Goal: Task Accomplishment & Management: Manage account settings

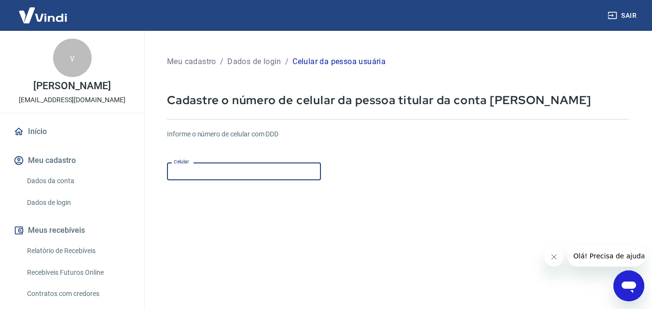
click at [268, 173] on input "Celular" at bounding box center [244, 172] width 154 height 18
type input "[PHONE_NUMBER]"
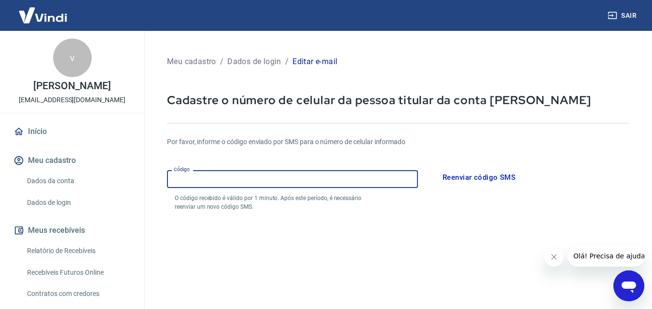
click at [308, 180] on input "Código" at bounding box center [292, 179] width 251 height 18
type input "254838"
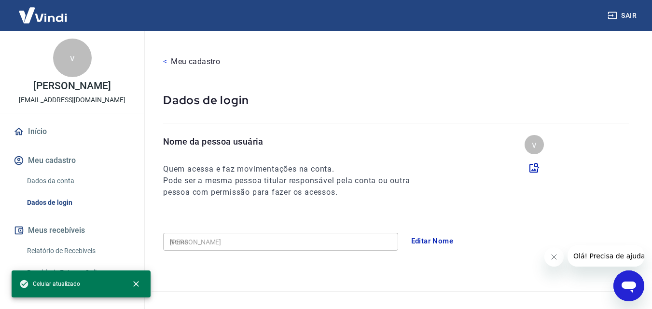
type input "[PHONE_NUMBER]"
click at [433, 238] on button "Editar Nome" at bounding box center [432, 241] width 53 height 20
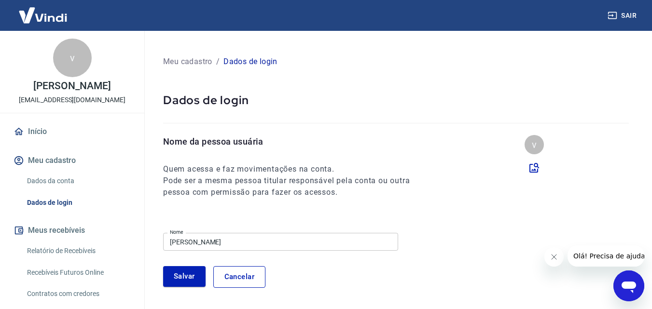
click at [266, 237] on input "victor dos santos souza" at bounding box center [280, 242] width 235 height 18
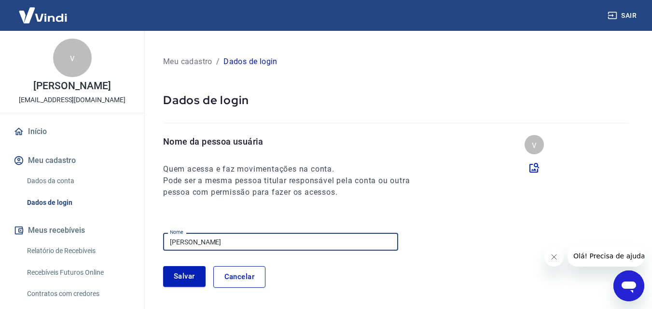
click at [266, 237] on input "victor dos santos souza" at bounding box center [280, 242] width 235 height 18
type input "v"
type input "l"
type input "Lorena Tiroli"
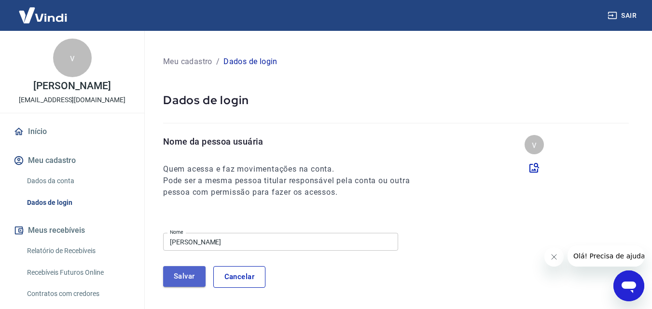
click at [177, 283] on button "Salvar" at bounding box center [184, 277] width 42 height 20
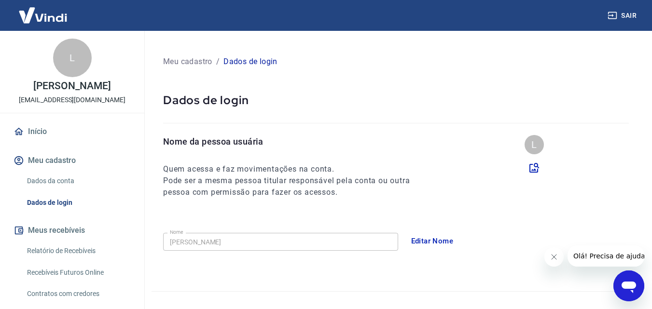
click at [433, 206] on div "Nome da pessoa usuária Quem acessa e faz movimentações na conta. Pode ser a mes…" at bounding box center [396, 213] width 489 height 156
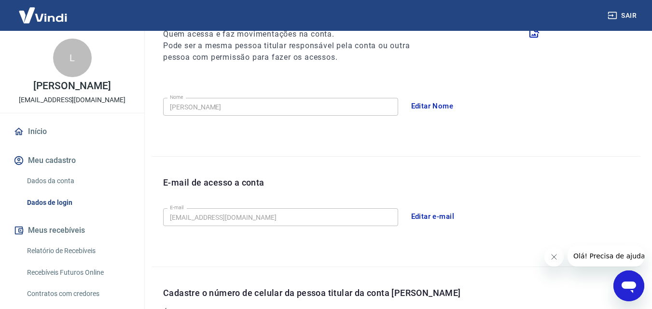
scroll to position [154, 0]
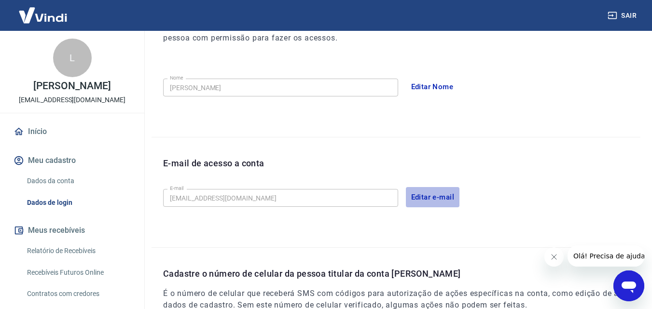
click at [430, 201] on button "Editar e-mail" at bounding box center [433, 197] width 54 height 20
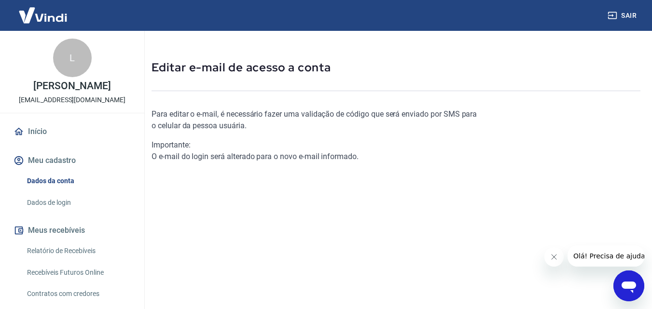
scroll to position [10, 0]
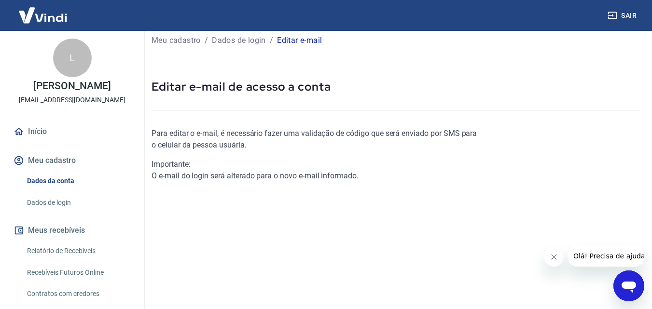
click at [301, 139] on p "Para editar o e-mail, é necessário fazer uma validação de código que será envia…" at bounding box center [315, 139] width 326 height 23
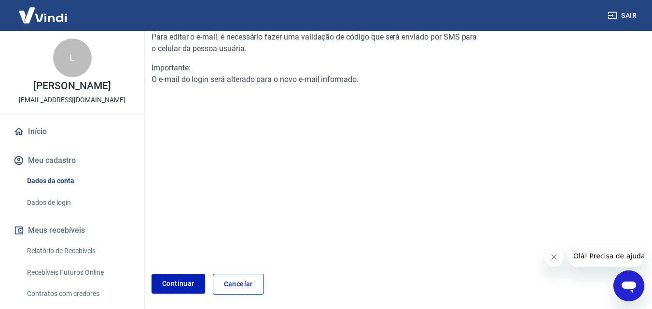
scroll to position [145, 0]
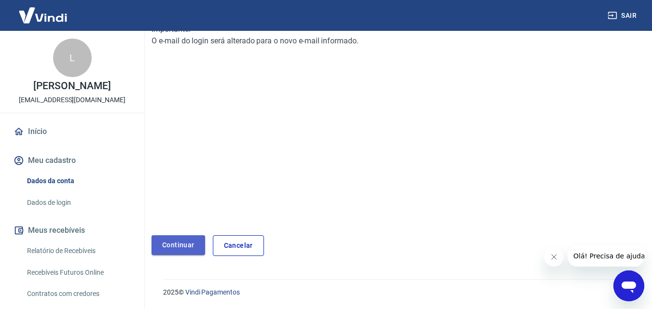
click at [179, 249] on link "Continuar" at bounding box center [179, 246] width 54 height 20
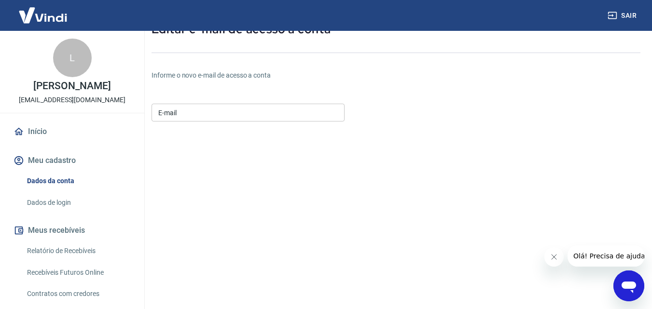
scroll to position [48, 0]
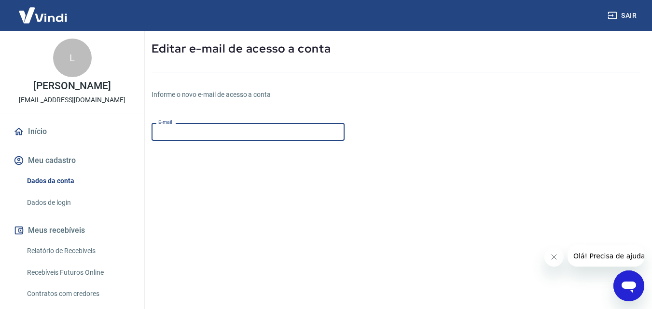
click at [206, 133] on input "E-mail" at bounding box center [248, 132] width 193 height 18
type input "lorena@papelle.com.br"
click at [230, 157] on form "E-mail lorena@papelle.com.br E-mail Continuar Cancelar" at bounding box center [315, 245] width 326 height 253
click at [240, 136] on input "lorena@papelle.com.br" at bounding box center [248, 132] width 193 height 18
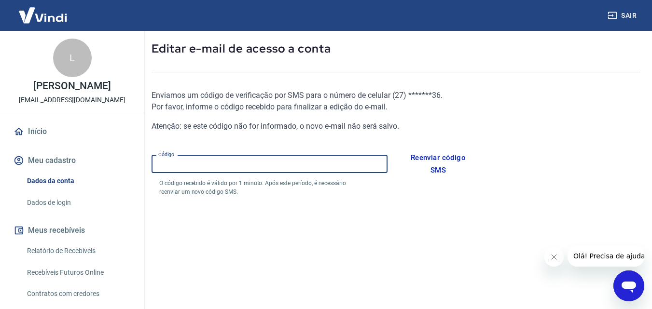
click at [293, 171] on input "Código" at bounding box center [270, 164] width 236 height 18
type input "631281"
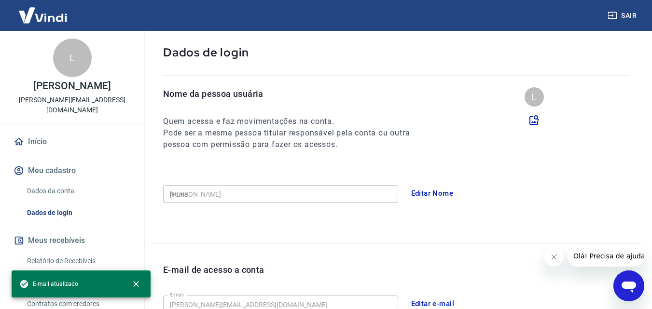
type input "(27) 98852-4736"
click at [331, 224] on div "Nome da pessoa usuária Quem acessa e faz movimentações na conta. Pode ser a mes…" at bounding box center [396, 165] width 489 height 156
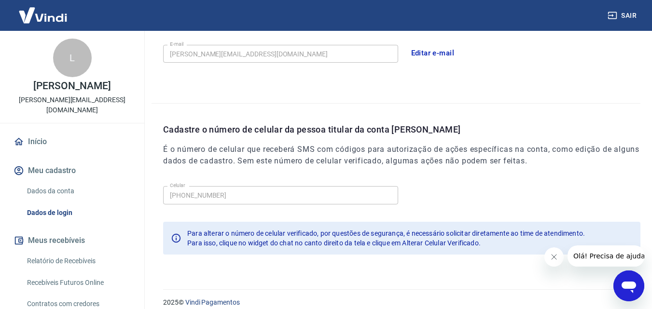
scroll to position [309, 0]
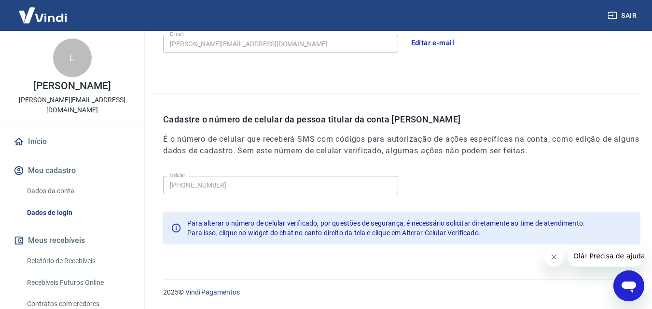
click at [621, 285] on icon "Abrir janela de mensagens" at bounding box center [628, 286] width 17 height 17
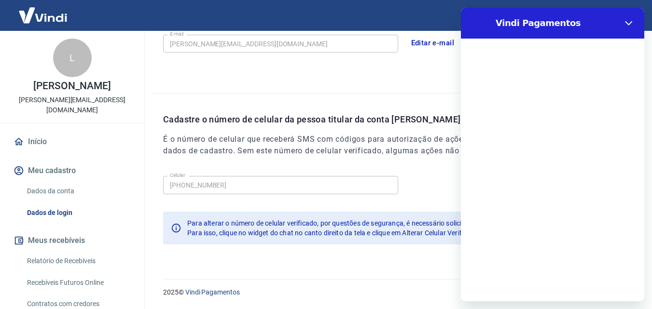
scroll to position [0, 0]
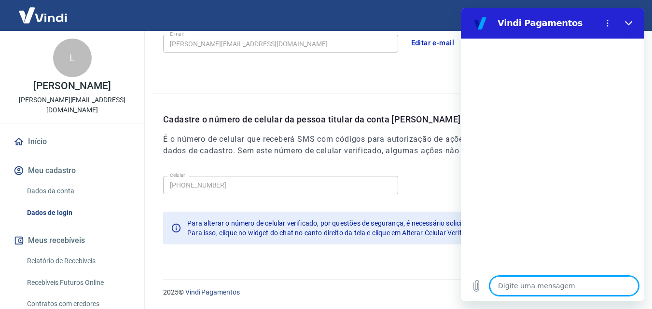
type textarea "B"
type textarea "x"
type textarea "Bo"
type textarea "x"
type textarea "Boa"
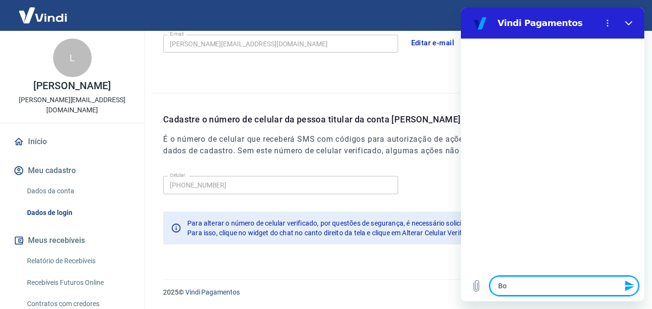
type textarea "x"
type textarea "Boa"
type textarea "x"
type textarea "Boa n"
type textarea "x"
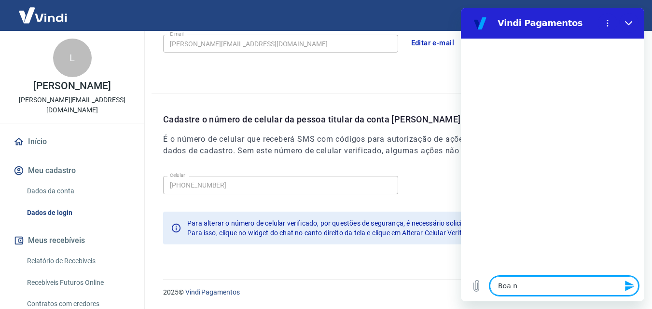
type textarea "Boa no"
type textarea "x"
type textarea "Boa noi"
type textarea "x"
type textarea "Boa noit"
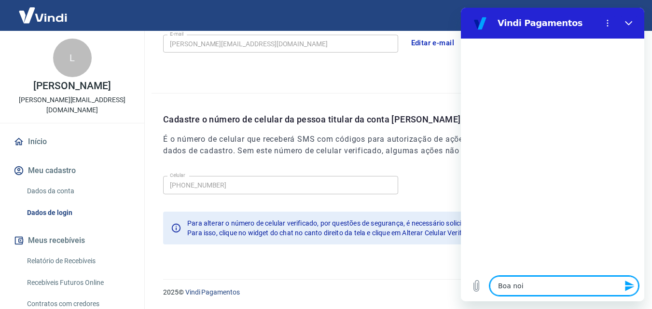
type textarea "x"
type textarea "Boa noite"
type textarea "x"
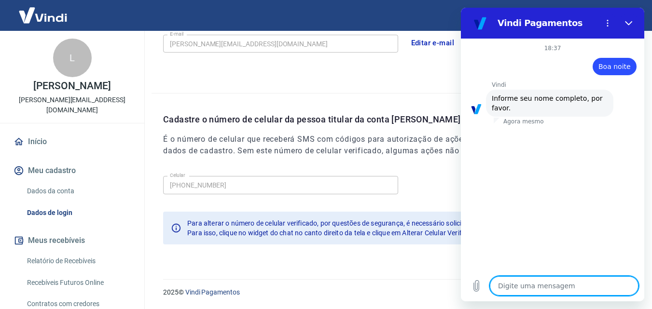
type textarea "l"
type textarea "x"
type textarea "L"
type textarea "x"
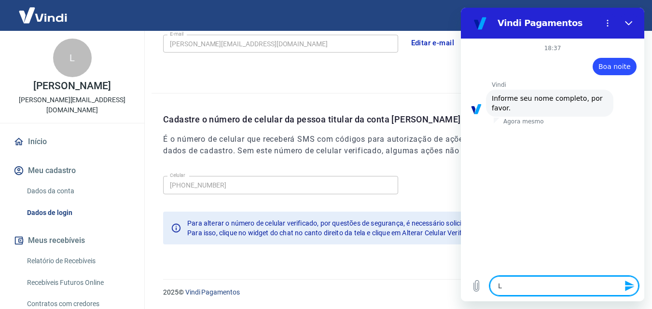
type textarea "Lo"
type textarea "x"
type textarea "Lor"
type textarea "x"
type textarea "Lore"
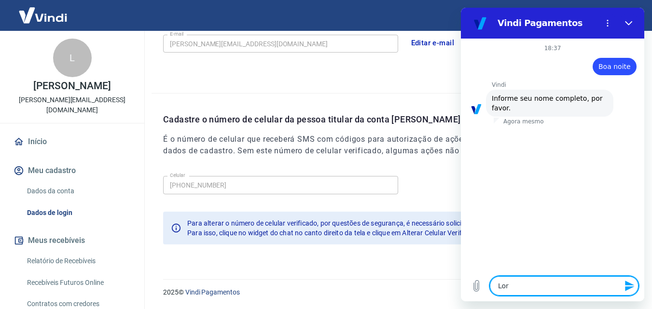
type textarea "x"
type textarea "Loren"
type textarea "x"
type textarea "Lorena"
type textarea "x"
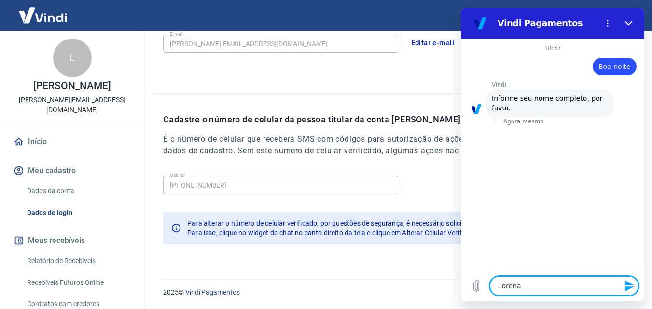
type textarea "Lorena"
type textarea "x"
type textarea "Lorena T"
type textarea "x"
type textarea "Lorena Ti"
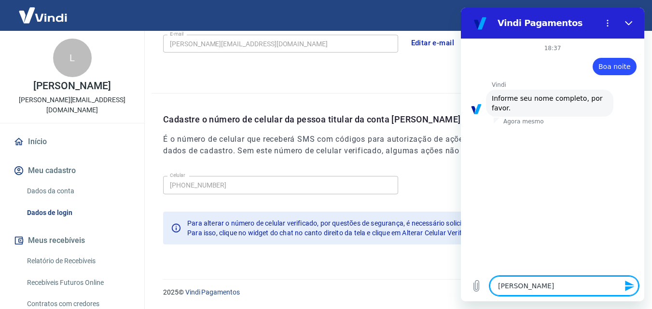
type textarea "x"
type textarea "Lorena Tir"
type textarea "x"
type textarea "Lorena Tiro"
type textarea "x"
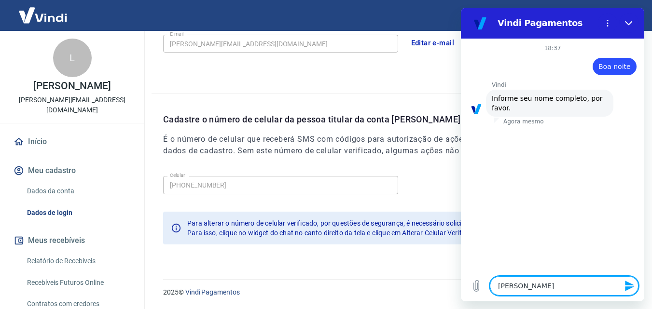
type textarea "Lorena Tirol"
type textarea "x"
type textarea "Lorena Tiroli"
type textarea "x"
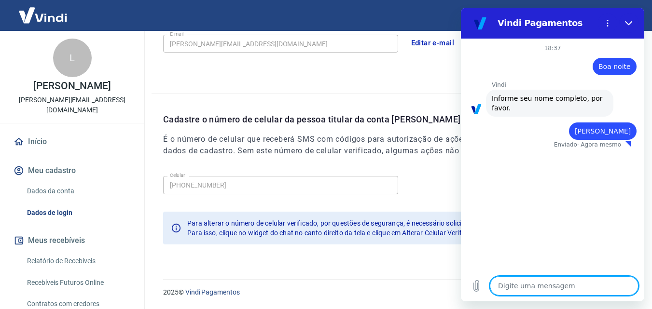
type textarea "x"
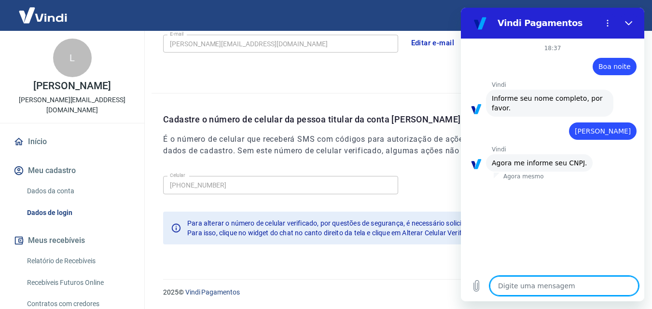
type textarea "4"
type textarea "x"
type textarea "47"
type textarea "x"
type textarea "4"
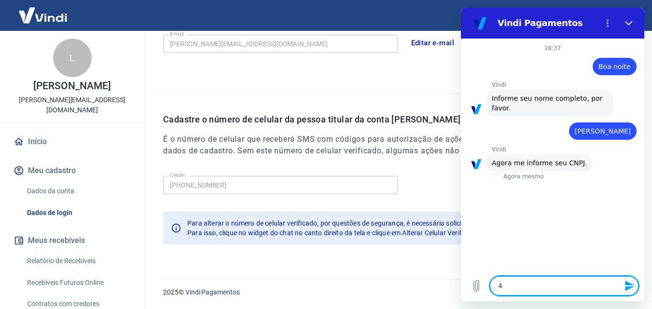
type textarea "x"
type textarea "5"
type textarea "x"
type textarea "59"
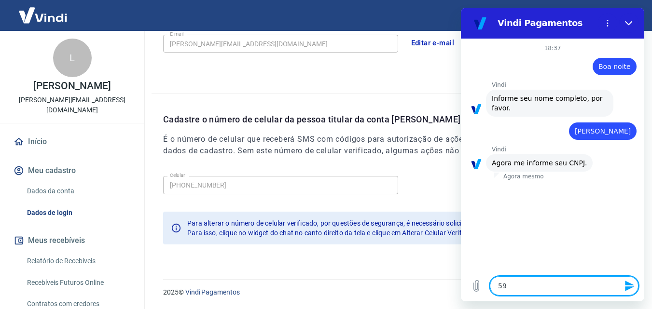
type textarea "x"
type textarea "593"
type textarea "x"
type textarea "5938"
type textarea "x"
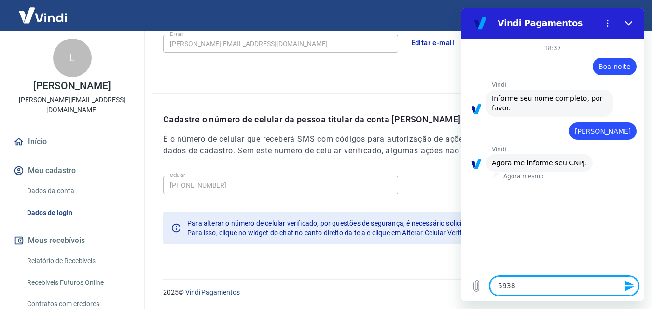
type textarea "59389"
type textarea "x"
type textarea "593898"
type textarea "x"
type textarea "5938981"
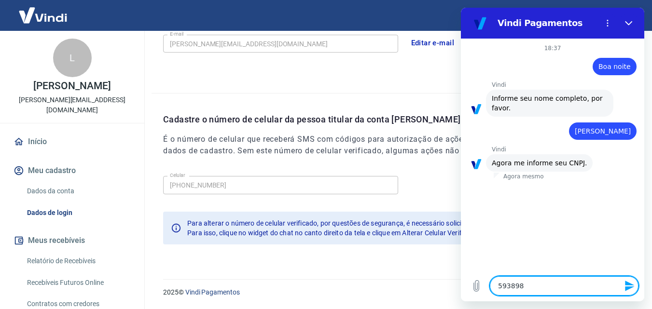
type textarea "x"
type textarea "59389818"
type textarea "x"
type textarea "593898187"
type textarea "x"
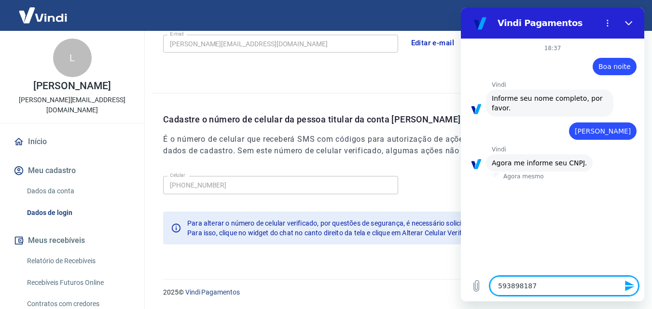
type textarea "5938981875"
type textarea "x"
type textarea "59389818753"
type textarea "x"
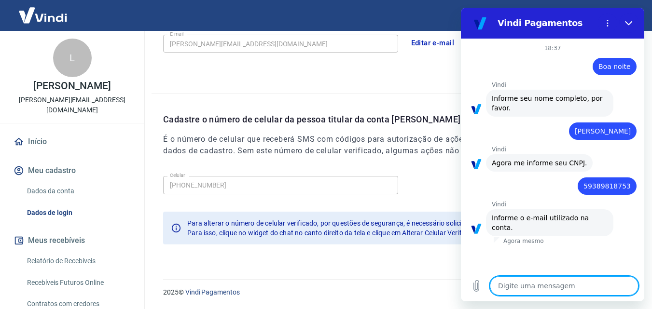
type textarea "l"
type textarea "x"
type textarea "lo"
type textarea "x"
type textarea "lor"
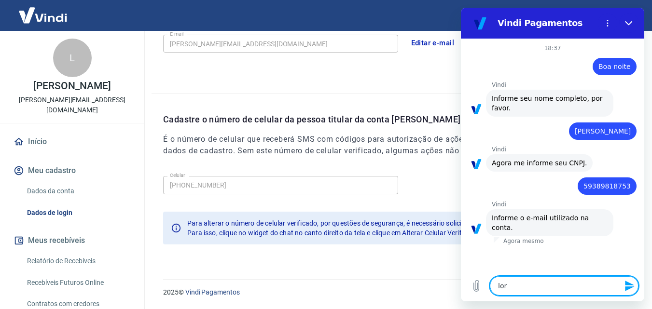
type textarea "x"
type textarea "lore"
type textarea "x"
type textarea "loren"
type textarea "x"
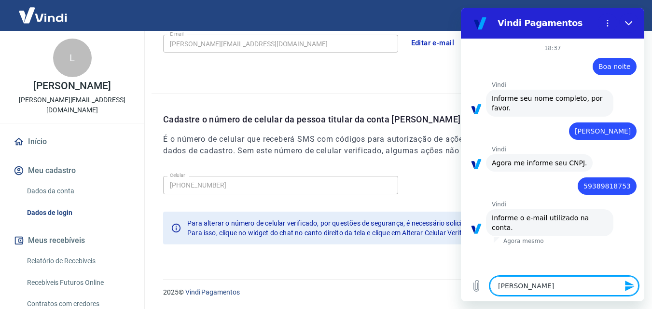
type textarea "lorena"
type textarea "x"
type textarea "lorena@"
type textarea "x"
type textarea "lorena@p"
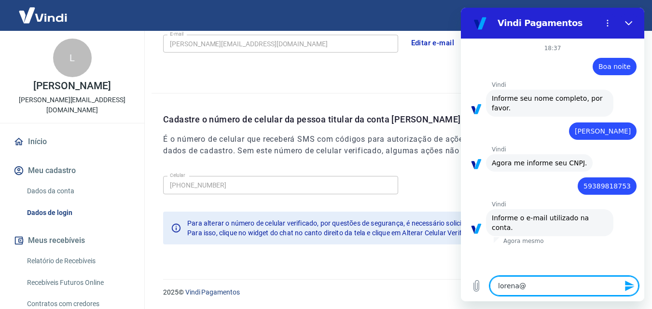
type textarea "x"
type textarea "lorena@pa"
type textarea "x"
type textarea "lorena@pap"
type textarea "x"
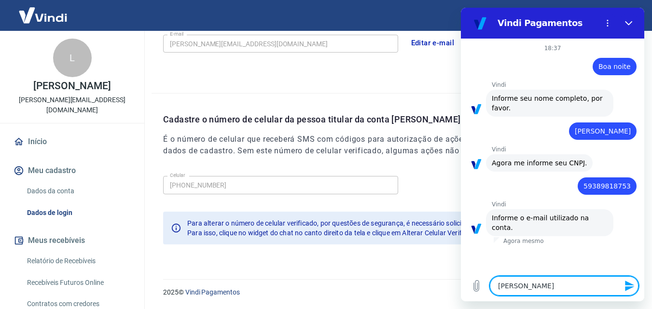
type textarea "lorena@pape"
type textarea "x"
type textarea "lorena@papel"
type textarea "x"
type textarea "lorena@papell"
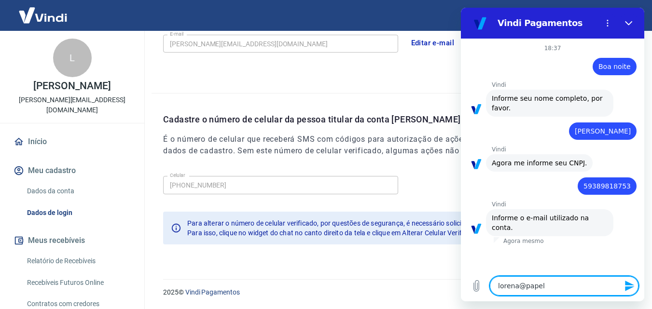
type textarea "x"
type textarea "lorena@papelle"
type textarea "x"
type textarea "lorena@papelle."
type textarea "x"
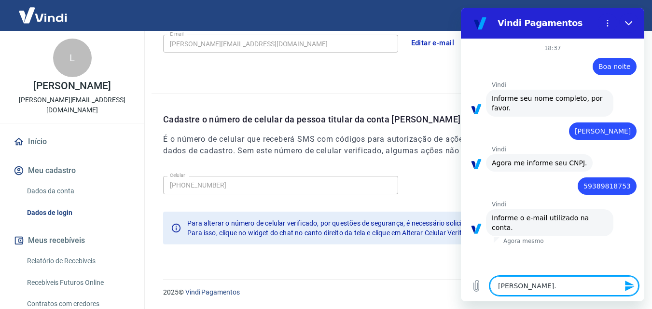
type textarea "lorena@papelle.c"
type textarea "x"
type textarea "lorena@papelle.co"
type textarea "x"
type textarea "lorena@papelle.com"
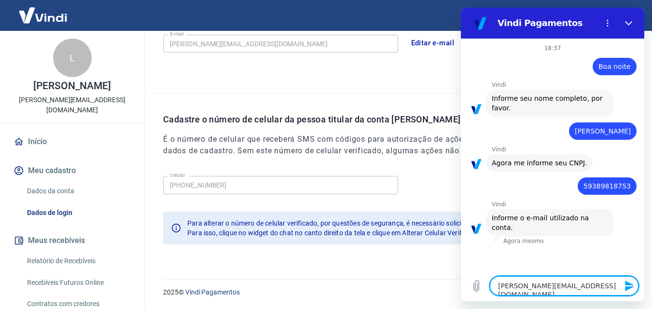
type textarea "x"
type textarea "lorena@papelle.com."
type textarea "x"
type textarea "lorena@papelle.com.b"
type textarea "x"
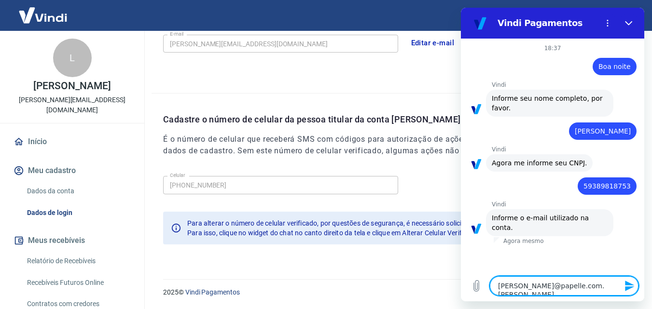
type textarea "lorena@papelle.com.br"
type textarea "x"
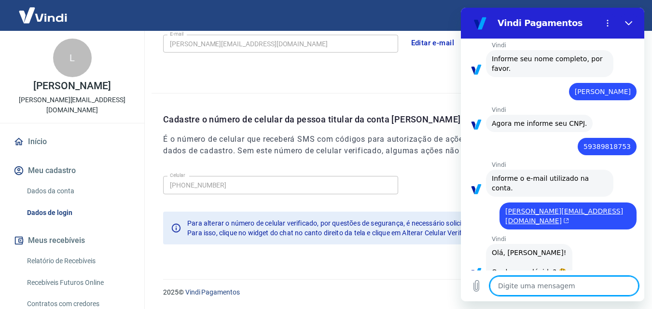
scroll to position [241, 0]
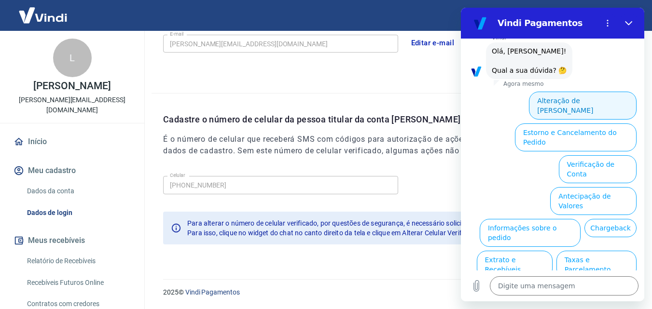
click at [595, 92] on button "Alteração de Dados Cadastrais" at bounding box center [583, 106] width 108 height 28
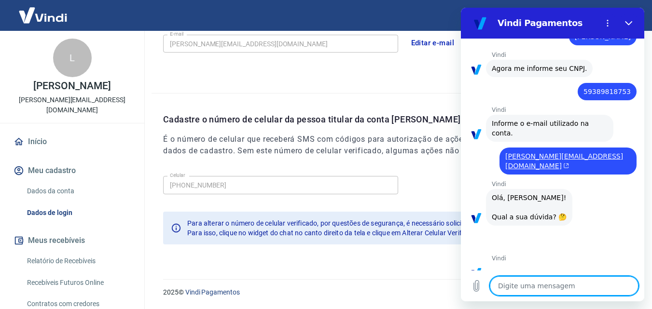
scroll to position [208, 0]
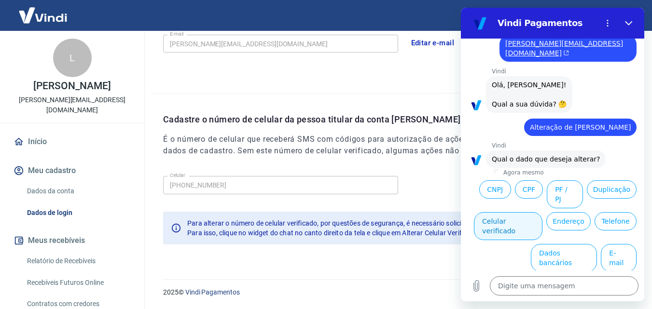
click at [543, 212] on button "Celular verificado" at bounding box center [508, 226] width 69 height 28
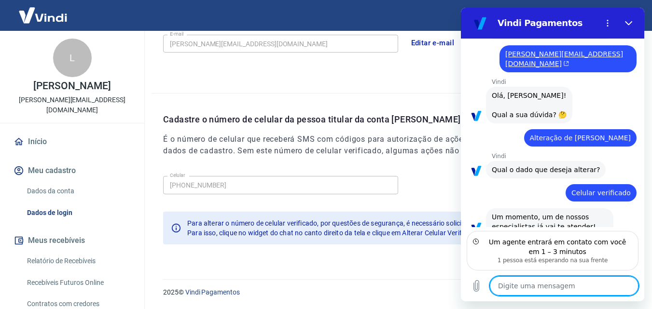
scroll to position [187, 0]
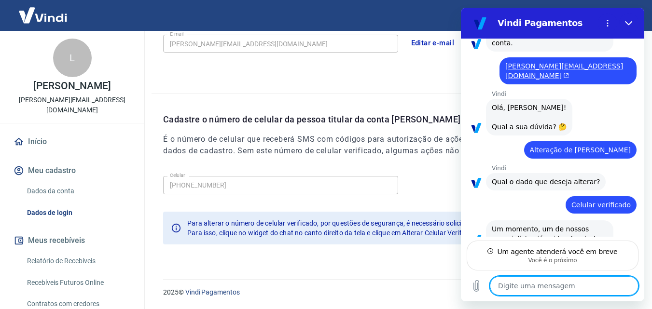
type textarea "x"
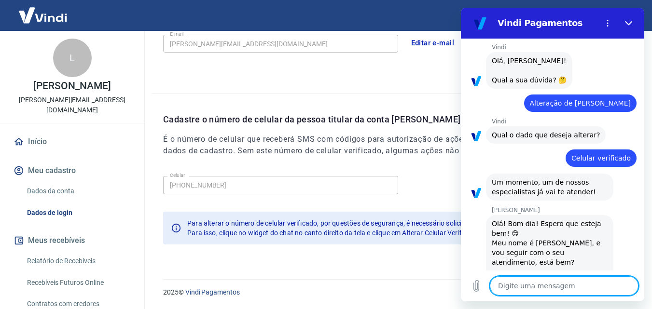
scroll to position [234, 0]
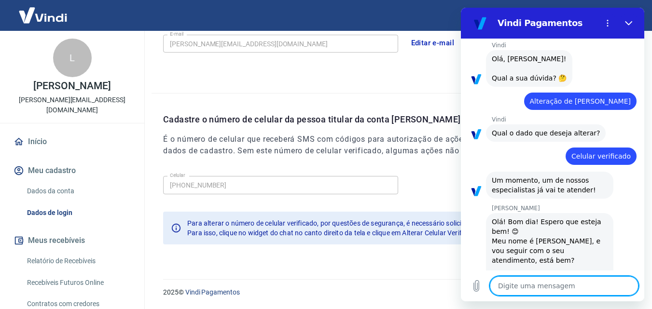
type textarea "b"
type textarea "x"
type textarea "bo"
type textarea "x"
type textarea "boa"
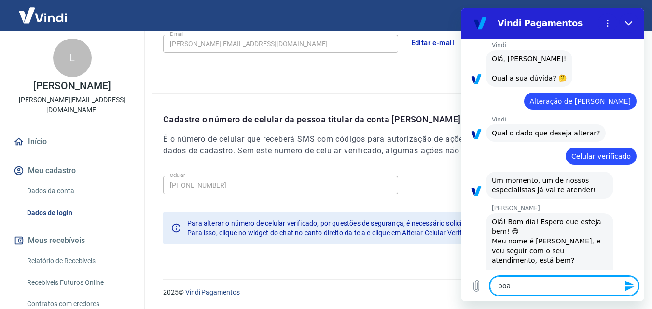
type textarea "x"
type textarea "boa"
type textarea "x"
type textarea "boa n"
type textarea "x"
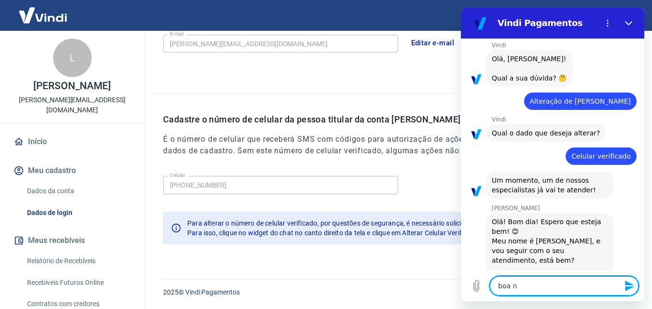
type textarea "boa no"
type textarea "x"
type textarea "boa noi"
type textarea "x"
type textarea "boa noie"
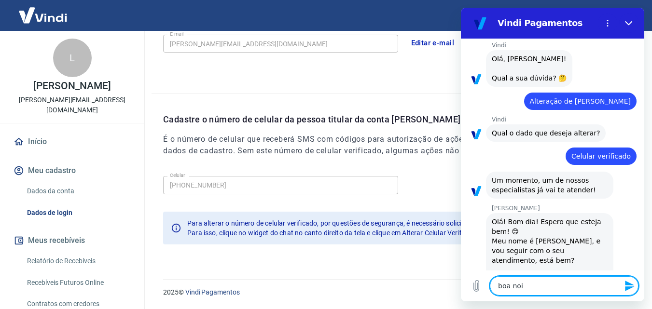
type textarea "x"
type textarea "boa noi"
type textarea "x"
type textarea "boa noit"
type textarea "x"
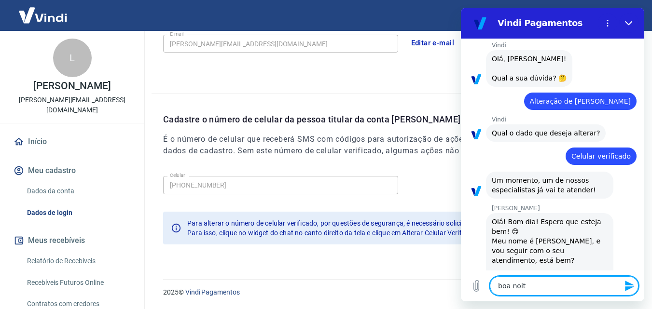
type textarea "boa noite"
type textarea "x"
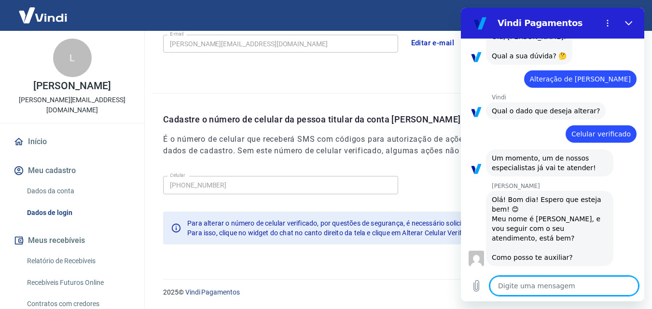
type textarea "x"
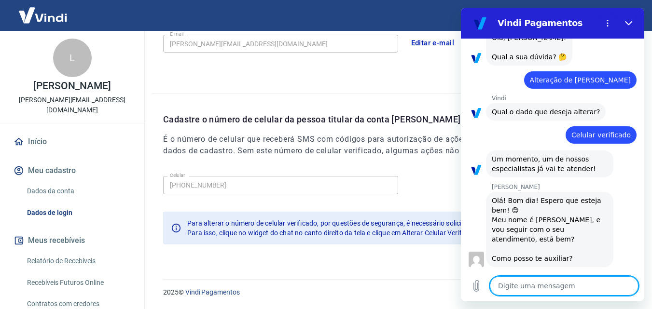
scroll to position [257, 0]
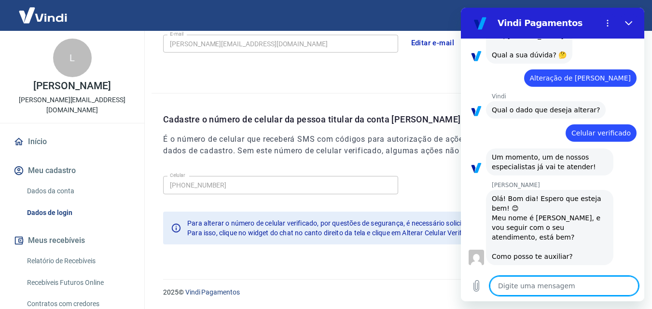
type textarea "p"
type textarea "x"
type textarea "pr"
type textarea "x"
type textarea "pre"
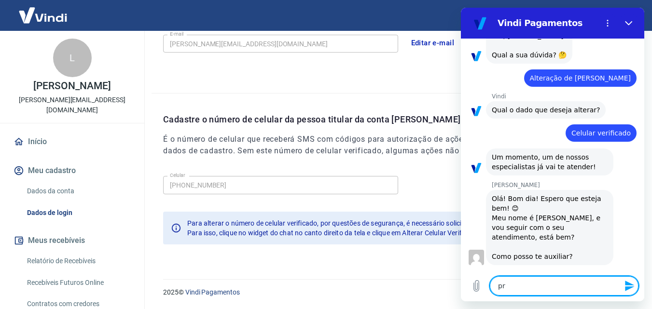
type textarea "x"
type textarea "prec"
type textarea "x"
type textarea "preci"
type textarea "x"
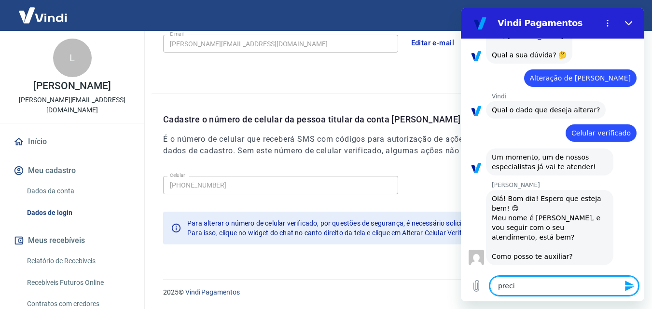
type textarea "precis"
type textarea "x"
type textarea "preciso"
type textarea "x"
type textarea "preciso"
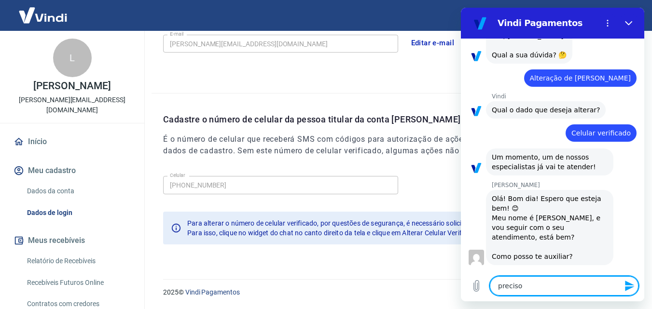
type textarea "x"
type textarea "preciso a"
type textarea "x"
type textarea "preciso al"
type textarea "x"
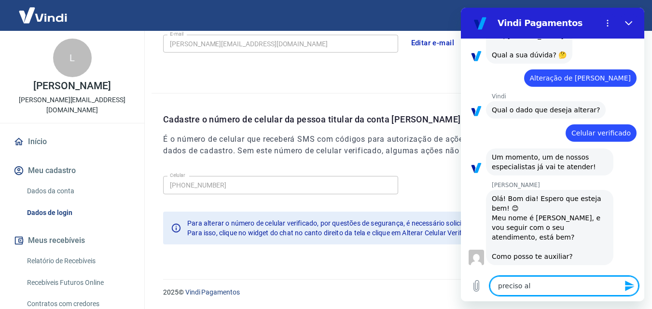
type textarea "preciso alt"
type textarea "x"
type textarea "preciso alte"
type textarea "x"
type textarea "preciso alter"
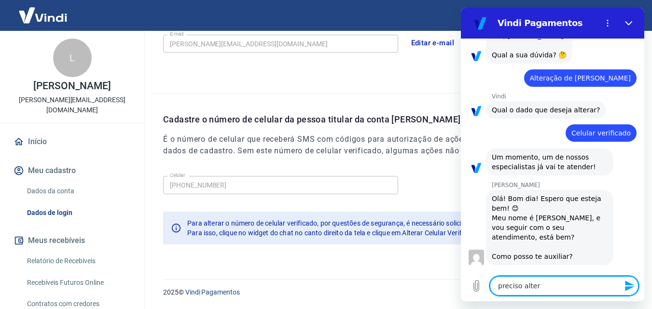
type textarea "x"
type textarea "preciso altera"
type textarea "x"
type textarea "preciso alterar"
type textarea "x"
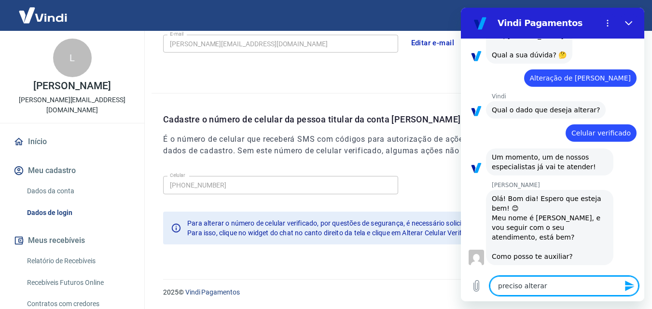
type textarea "preciso alterar"
type textarea "x"
type textarea "preciso alterar o"
type textarea "x"
type textarea "preciso alterar os"
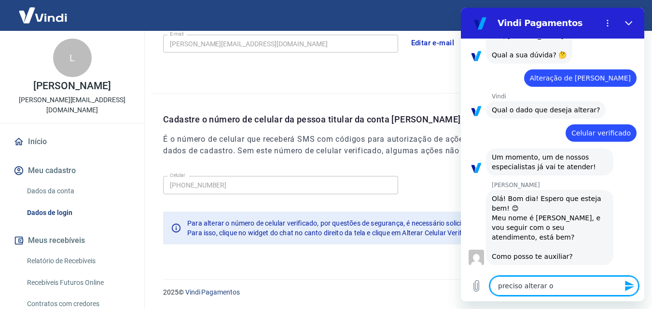
type textarea "x"
type textarea "preciso alterar os"
type textarea "x"
type textarea "preciso alterar os d"
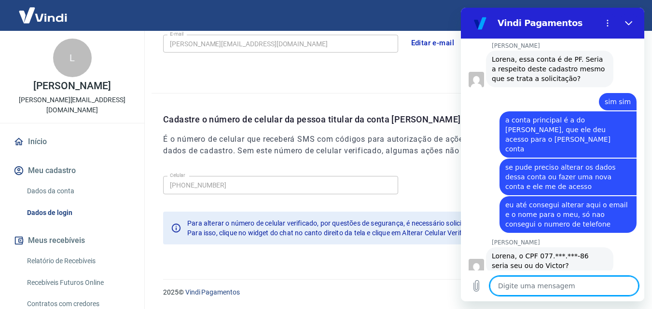
scroll to position [963, 0]
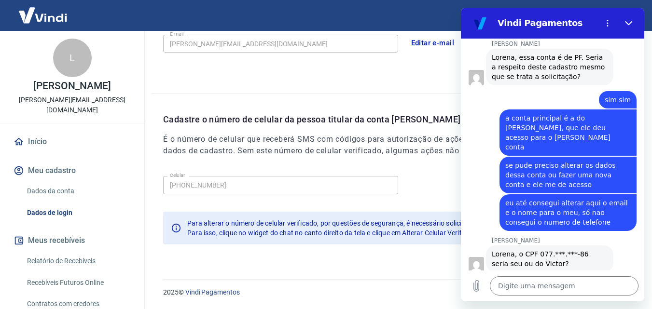
click at [584, 162] on span "se pude preciso alterar os dados dessa conta ou fazer uma nova conta e ele me d…" at bounding box center [561, 175] width 112 height 27
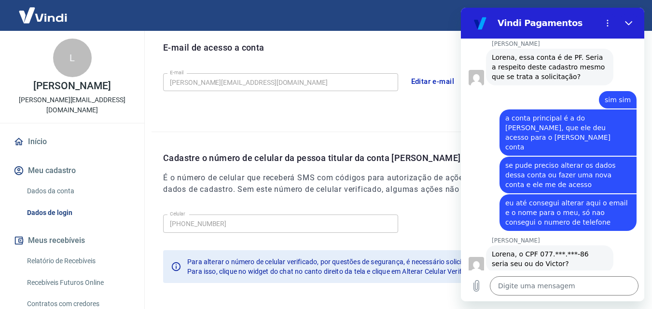
scroll to position [309, 0]
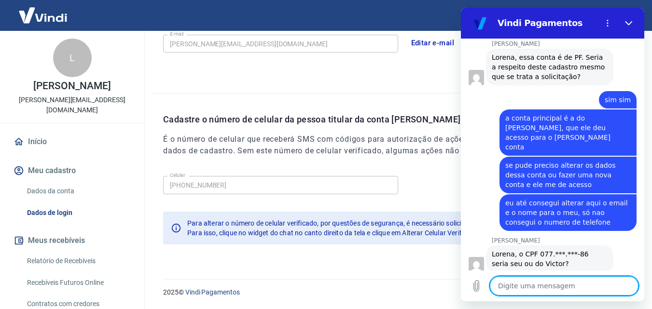
click at [563, 287] on textarea at bounding box center [564, 286] width 149 height 19
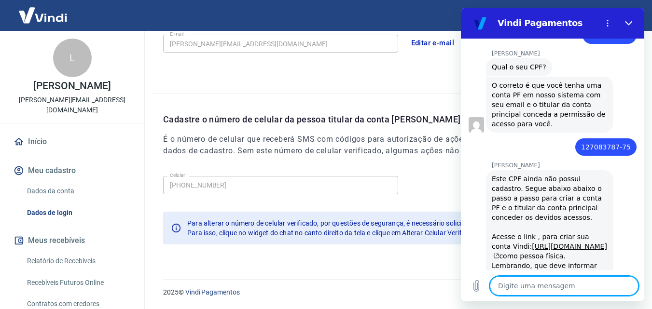
scroll to position [1269, 0]
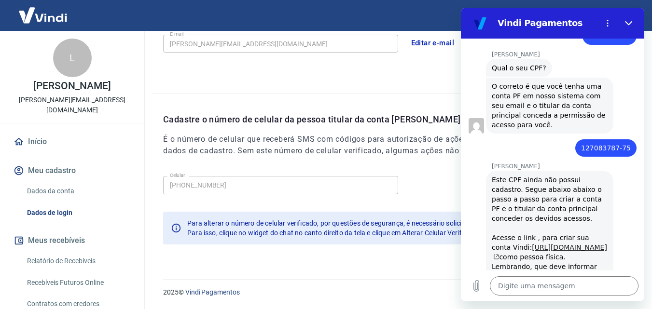
click at [529, 244] on link "https://pagamentos.vindi.com.br/criar-conta-v2/" at bounding box center [549, 252] width 115 height 17
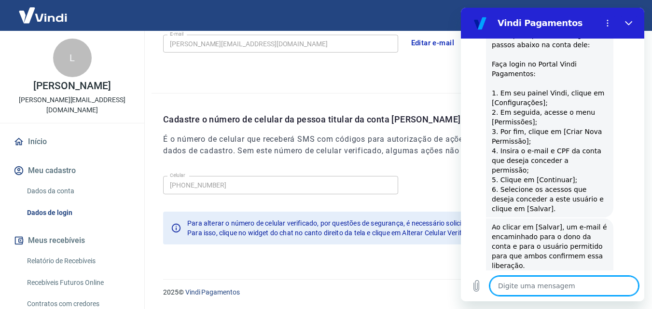
scroll to position [1538, 0]
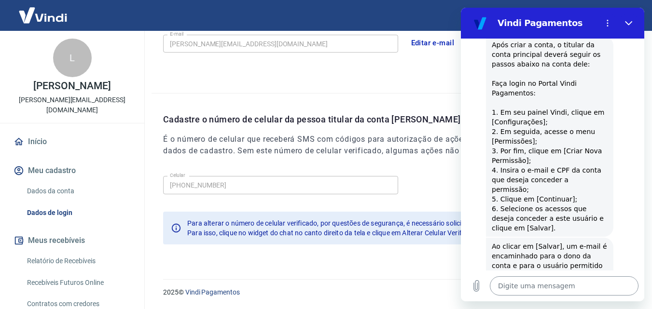
drag, startPoint x: 552, startPoint y: 276, endPoint x: 535, endPoint y: 281, distance: 17.4
click at [535, 281] on div "Digite uma mensagem x" at bounding box center [552, 286] width 183 height 31
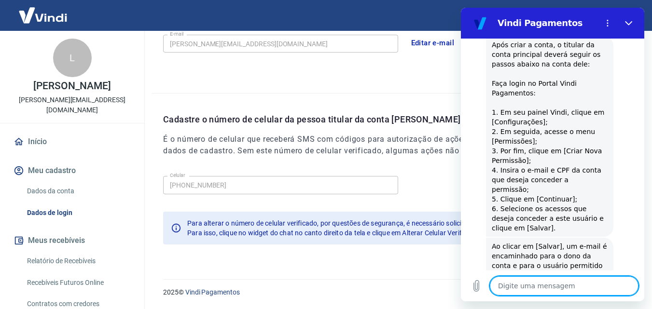
click at [535, 281] on textarea at bounding box center [564, 286] width 149 height 19
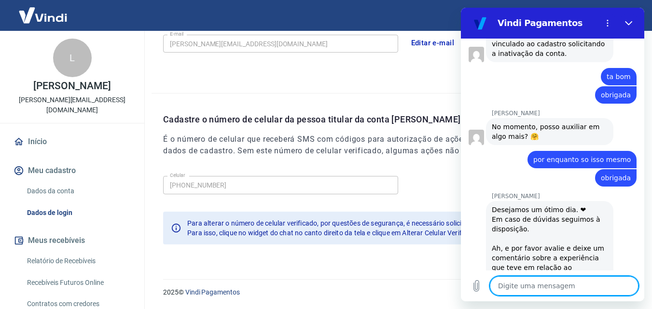
scroll to position [1952, 0]
